Goal: Task Accomplishment & Management: Manage account settings

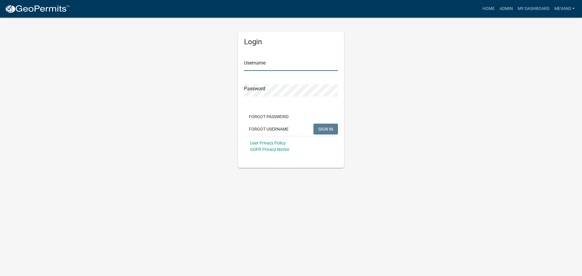
type input "Mevans"
click at [330, 127] on span "SIGN IN" at bounding box center [326, 128] width 15 height 5
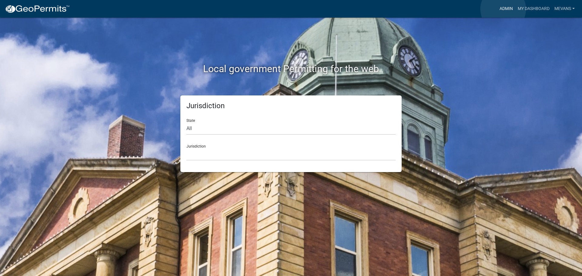
click at [504, 9] on link "Admin" at bounding box center [506, 9] width 18 height 12
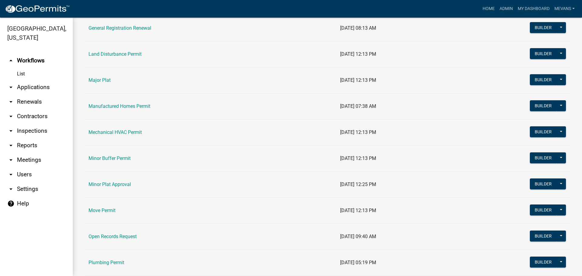
scroll to position [607, 0]
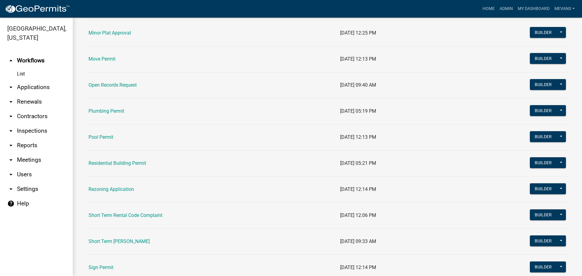
click at [131, 242] on link "Short Term [PERSON_NAME]" at bounding box center [119, 242] width 61 height 6
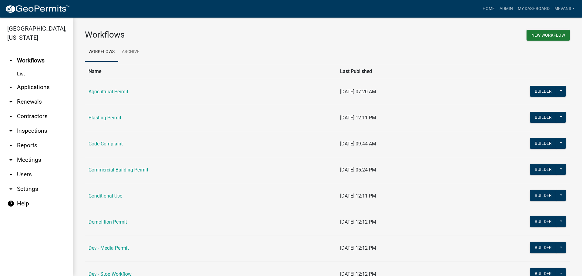
click at [131, 244] on main "Workflows New Workflow Workflows Archive Name Last Published Agricultural Permi…" at bounding box center [328, 147] width 510 height 259
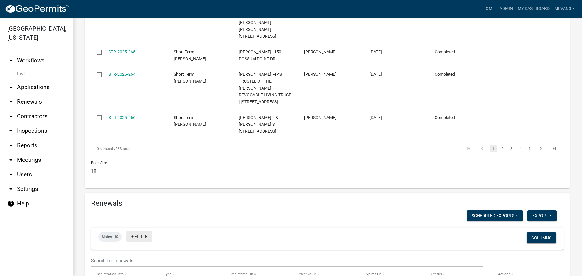
scroll to position [582, 0]
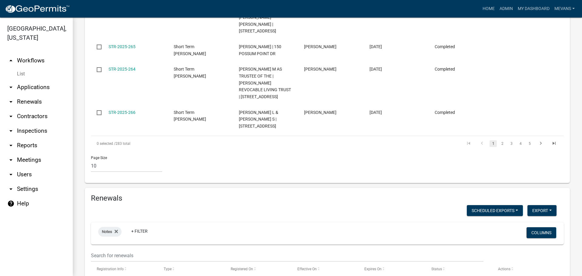
click at [120, 223] on wm-filter-builder "Notes + Filter Columns" at bounding box center [327, 242] width 473 height 39
click at [119, 250] on input "text" at bounding box center [287, 256] width 393 height 12
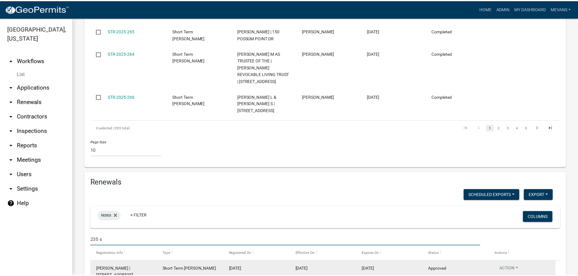
scroll to position [606, 0]
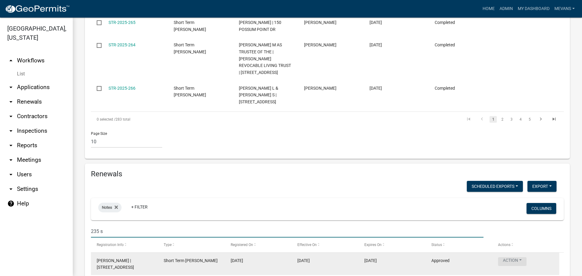
type input "235 s"
click at [515, 258] on button "Action" at bounding box center [512, 262] width 29 height 9
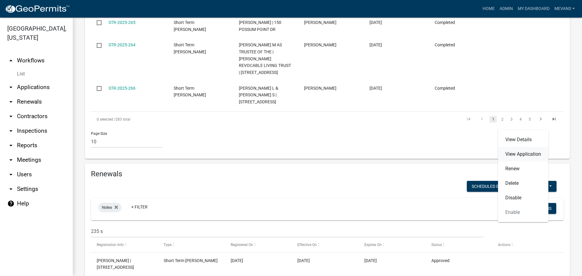
click at [512, 152] on link "View Application" at bounding box center [523, 154] width 50 height 15
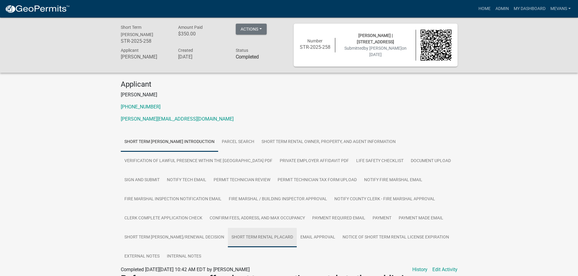
click at [282, 236] on link "Short Term Rental Placard" at bounding box center [262, 237] width 69 height 19
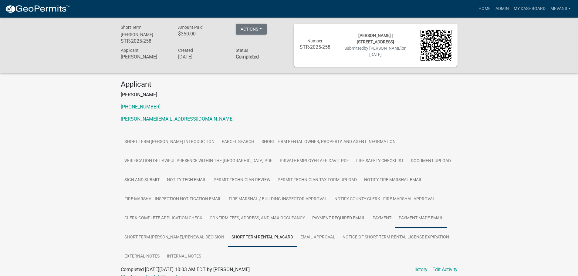
scroll to position [30, 0]
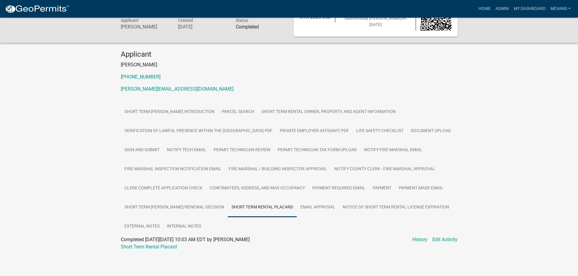
click at [148, 242] on span "Completed [DATE][DATE] 10:03 AM EDT by [PERSON_NAME]" at bounding box center [185, 240] width 129 height 6
click at [148, 247] on link "Short Term Rental Placard" at bounding box center [149, 247] width 56 height 6
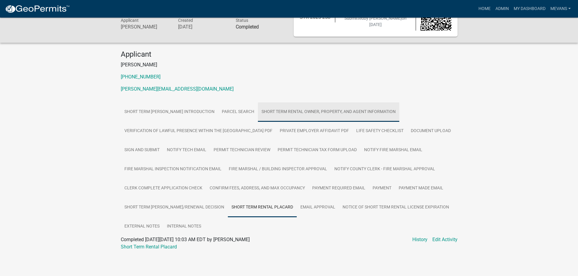
click at [319, 112] on link "Short Term Rental Owner, Property, and Agent Information" at bounding box center [328, 112] width 141 height 19
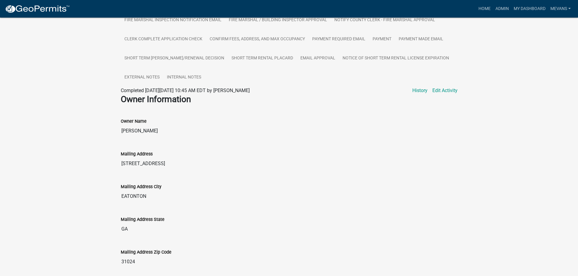
scroll to position [212, 0]
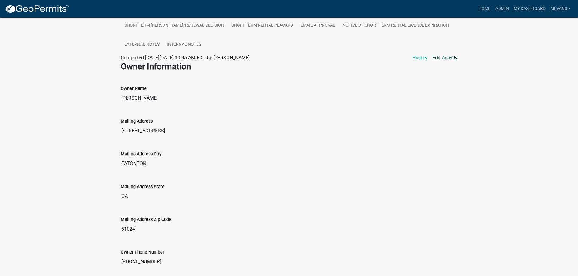
click at [450, 57] on link "Edit Activity" at bounding box center [444, 57] width 25 height 7
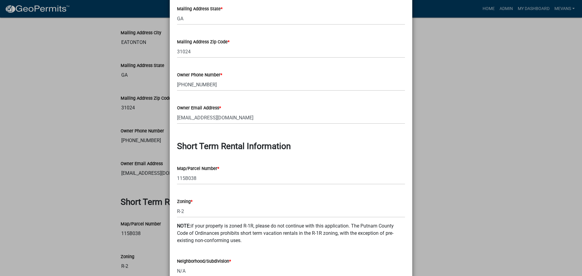
scroll to position [152, 0]
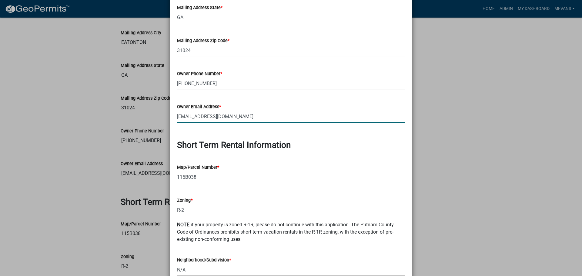
click at [182, 116] on input "[EMAIL_ADDRESS][DOMAIN_NAME]" at bounding box center [291, 116] width 228 height 12
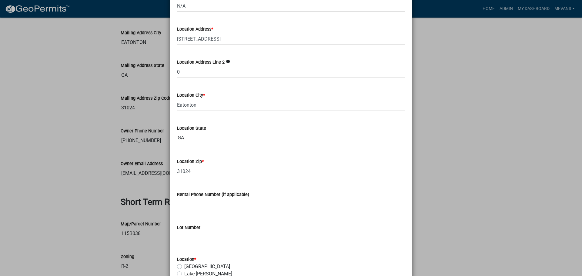
scroll to position [394, 0]
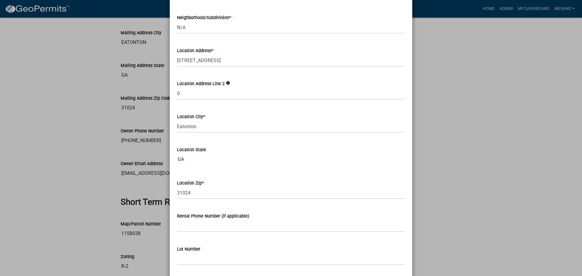
type input "[PERSON_NAME][EMAIL_ADDRESS][DOMAIN_NAME]"
click at [191, 91] on input "0" at bounding box center [291, 93] width 228 height 12
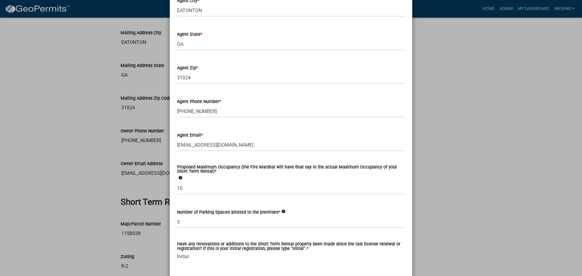
scroll to position [944, 0]
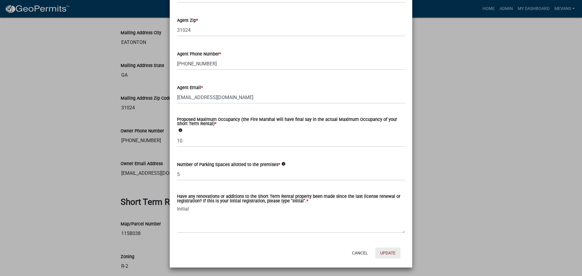
click at [385, 251] on button "Update" at bounding box center [388, 253] width 25 height 11
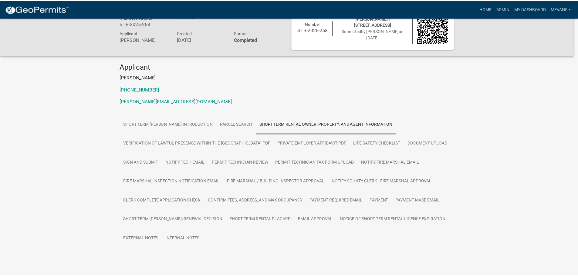
scroll to position [333, 0]
